Goal: Task Accomplishment & Management: Use online tool/utility

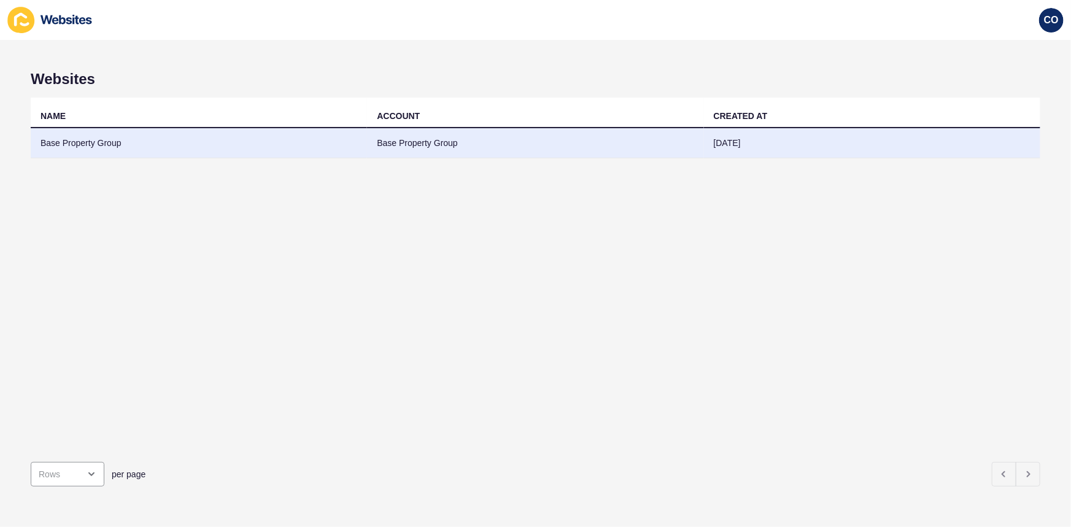
click at [93, 141] on td "Base Property Group" at bounding box center [199, 143] width 336 height 30
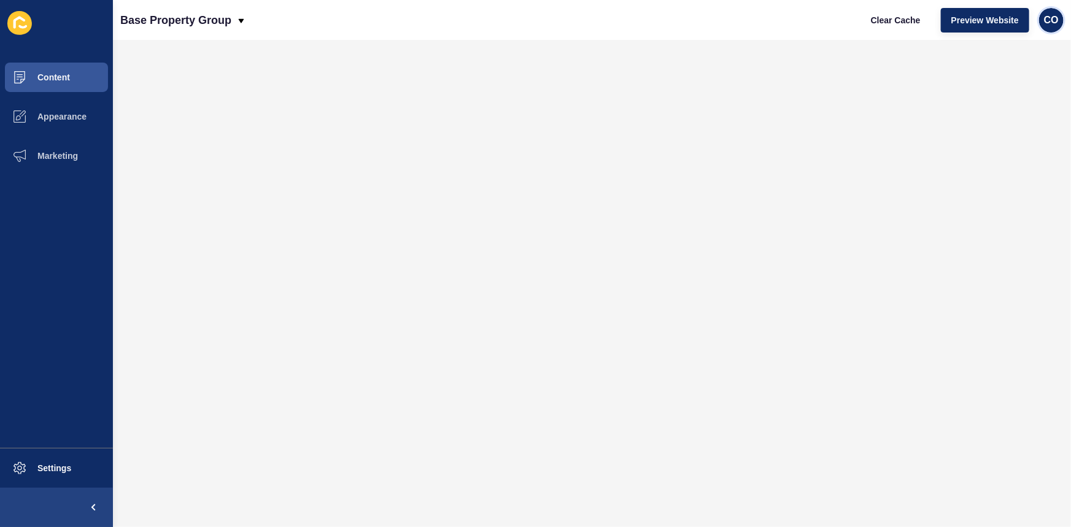
click at [1050, 23] on span "CO" at bounding box center [1051, 20] width 15 height 12
click at [1014, 108] on link "Logout" at bounding box center [1022, 101] width 90 height 27
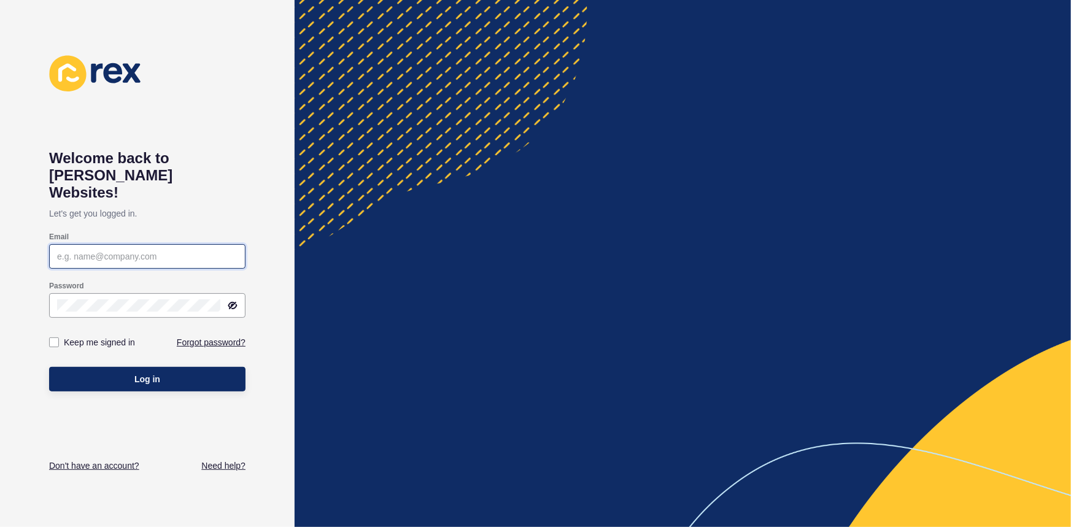
click at [109, 250] on input "Email" at bounding box center [147, 256] width 180 height 12
paste input "[EMAIL_ADDRESS][PERSON_NAME][DOMAIN_NAME]"
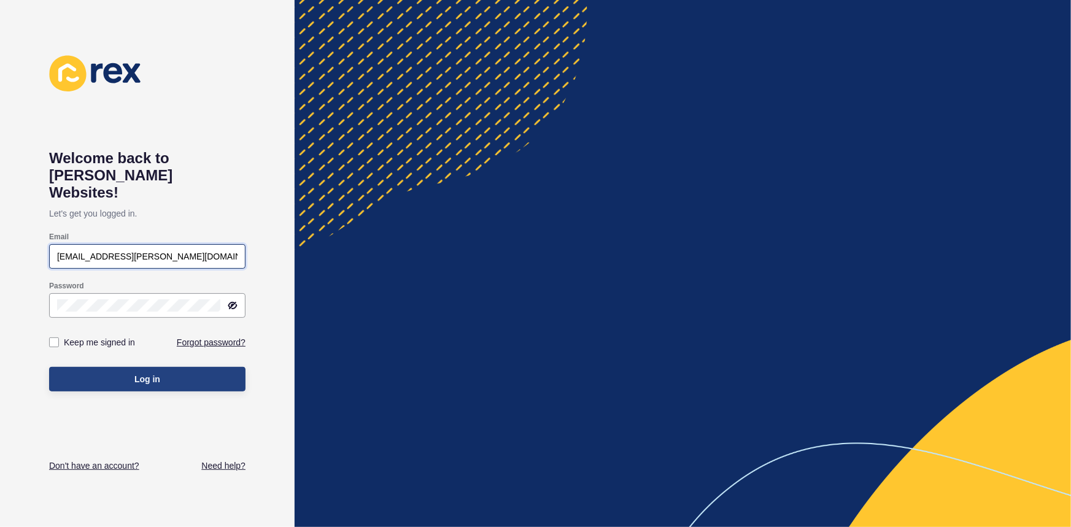
type input "[EMAIL_ADDRESS][PERSON_NAME][DOMAIN_NAME]"
click at [171, 367] on button "Log in" at bounding box center [147, 379] width 196 height 25
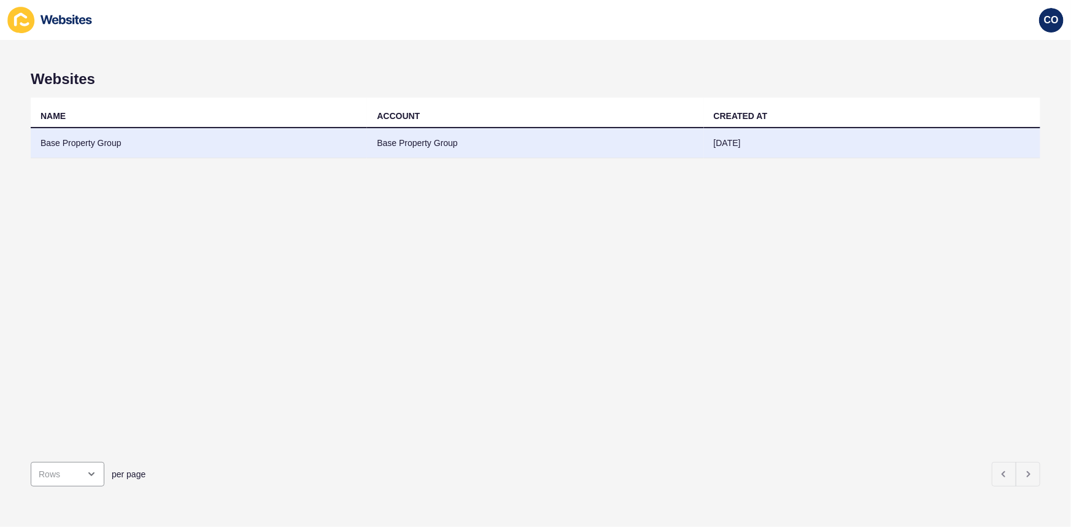
click at [104, 142] on td "Base Property Group" at bounding box center [199, 143] width 336 height 30
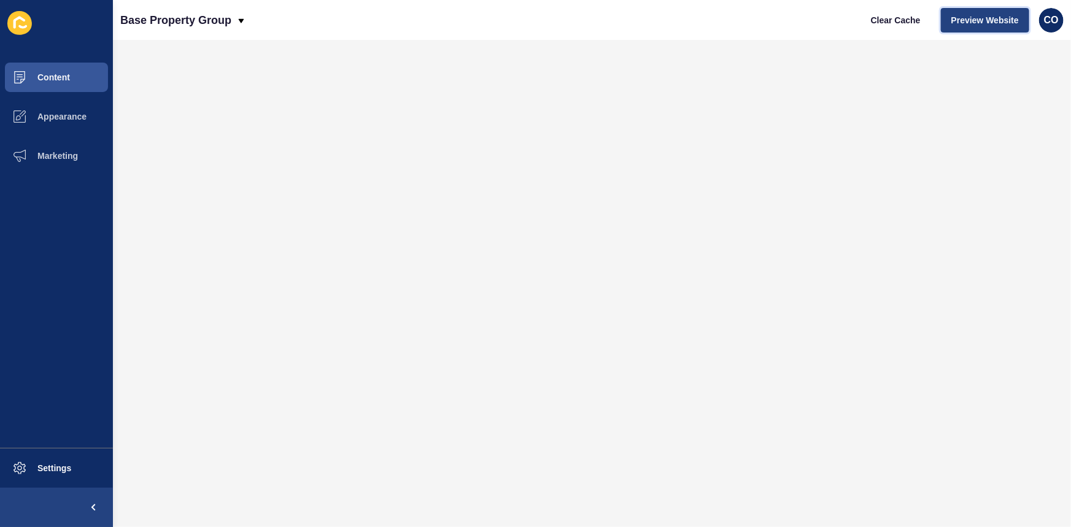
click at [988, 14] on span "Preview Website" at bounding box center [985, 20] width 68 height 12
click at [73, 463] on button "Settings" at bounding box center [56, 468] width 113 height 39
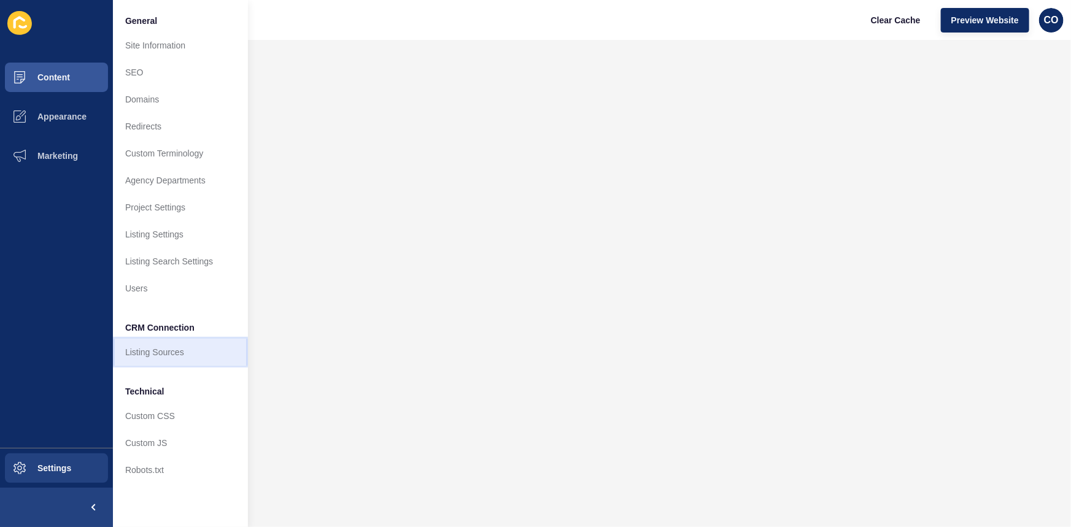
click at [184, 355] on link "Listing Sources" at bounding box center [180, 352] width 135 height 27
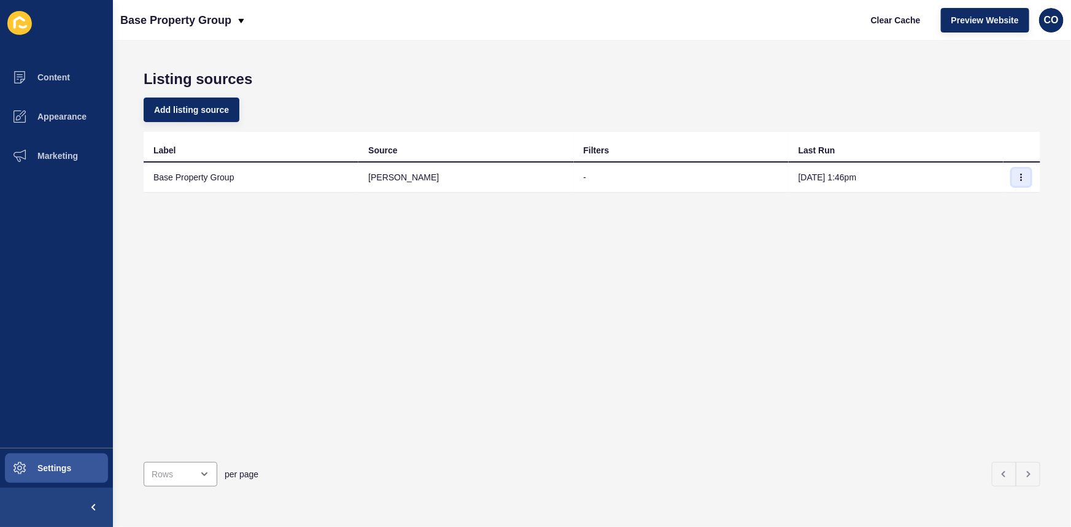
click at [1018, 176] on icon "button" at bounding box center [1021, 177] width 7 height 7
click at [980, 203] on link "Sync now" at bounding box center [979, 201] width 86 height 27
click at [913, 22] on span "Clear Cache" at bounding box center [896, 20] width 50 height 12
click at [66, 80] on span "Content" at bounding box center [34, 77] width 72 height 10
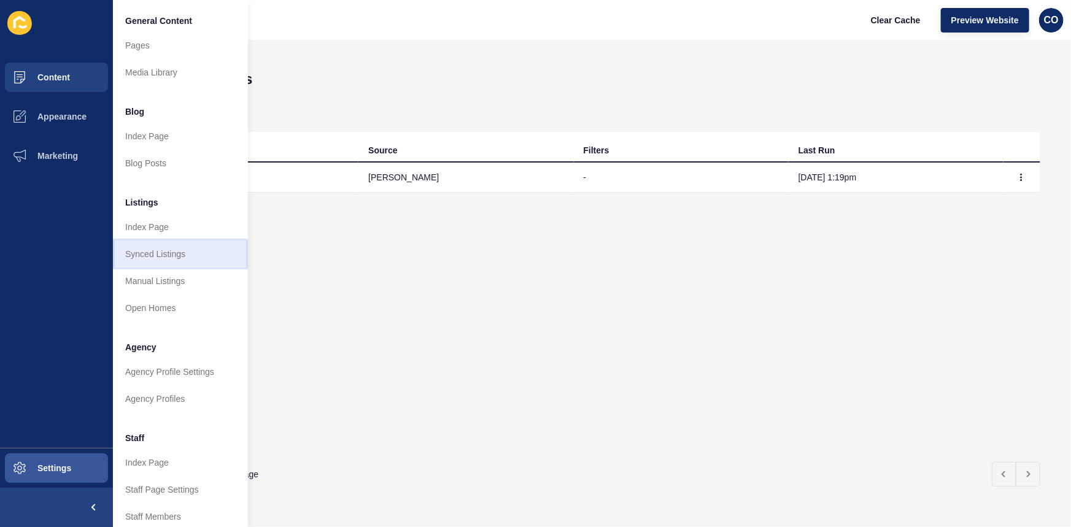
click at [178, 253] on link "Synced Listings" at bounding box center [180, 254] width 135 height 27
